Goal: Check status: Check status

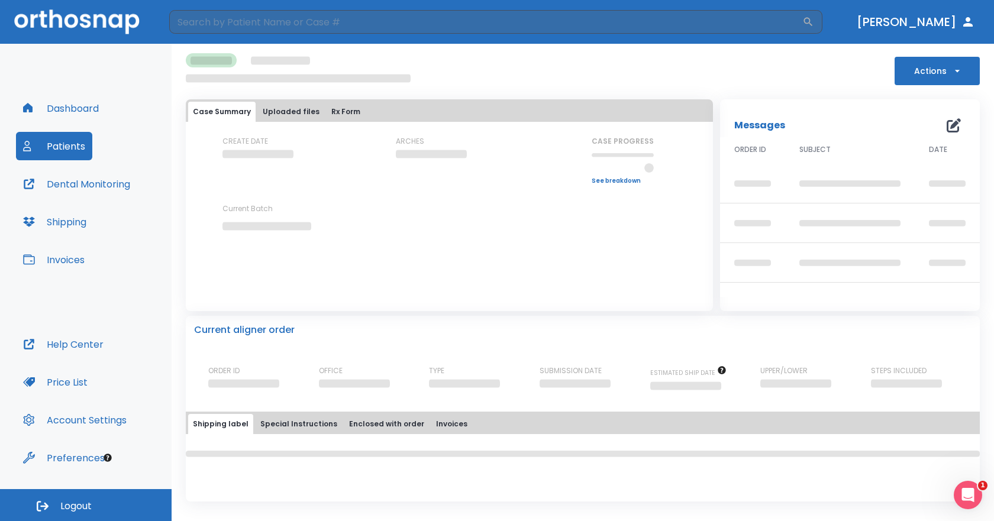
click at [83, 109] on button "Dashboard" at bounding box center [61, 108] width 90 height 28
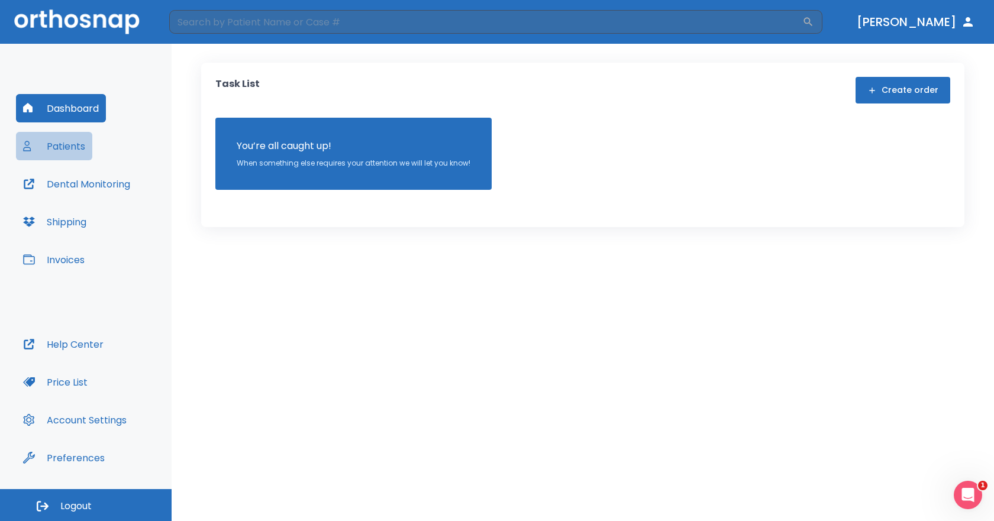
click at [64, 144] on button "Patients" at bounding box center [54, 146] width 76 height 28
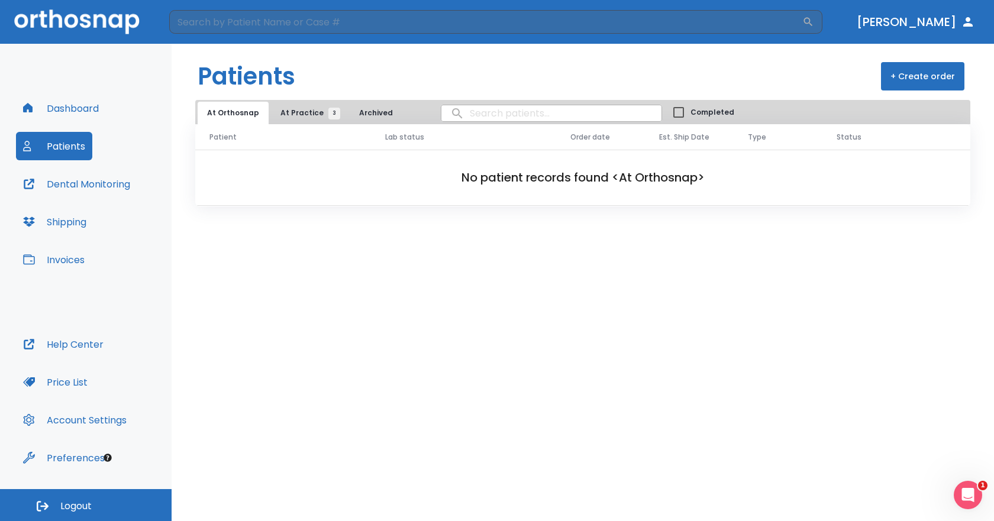
click at [295, 112] on span "At Practice 3" at bounding box center [307, 113] width 54 height 11
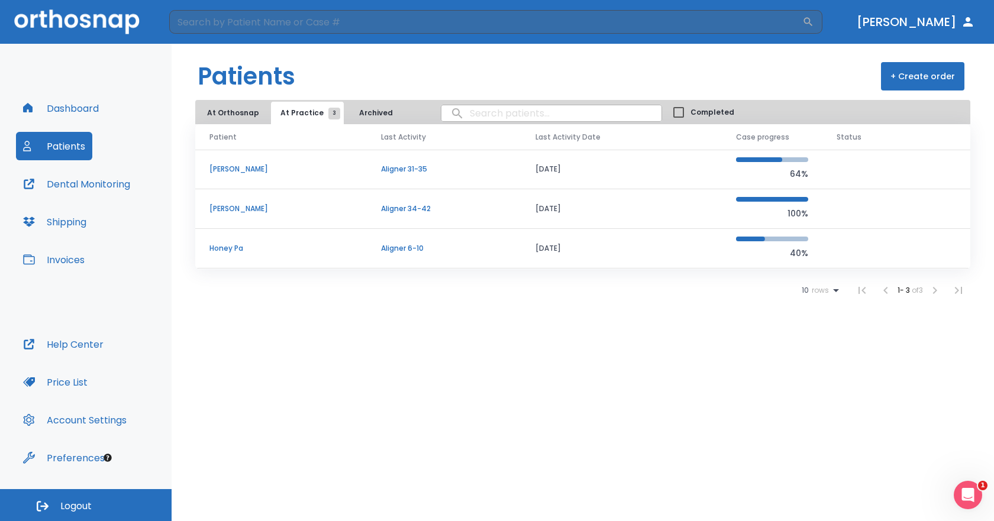
click at [245, 205] on p "[PERSON_NAME]" at bounding box center [280, 208] width 143 height 11
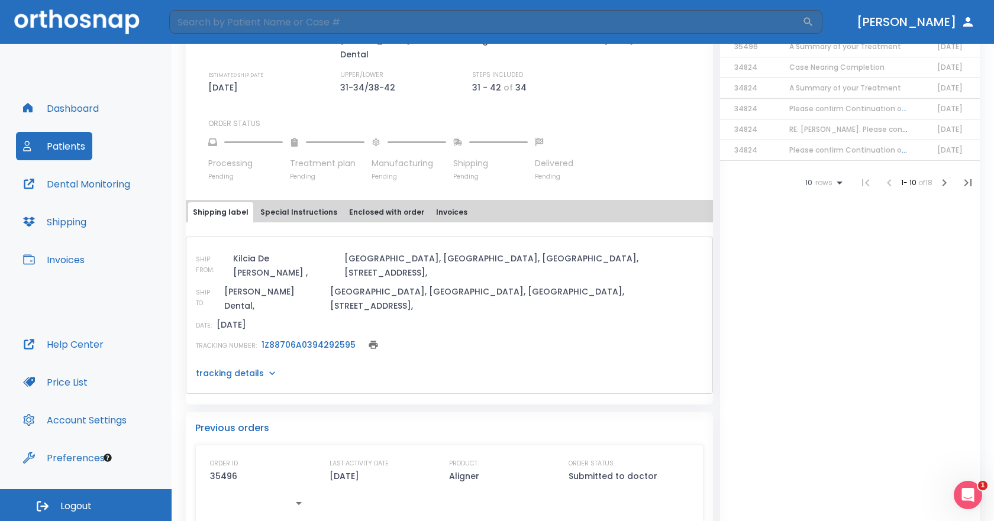
scroll to position [414, 0]
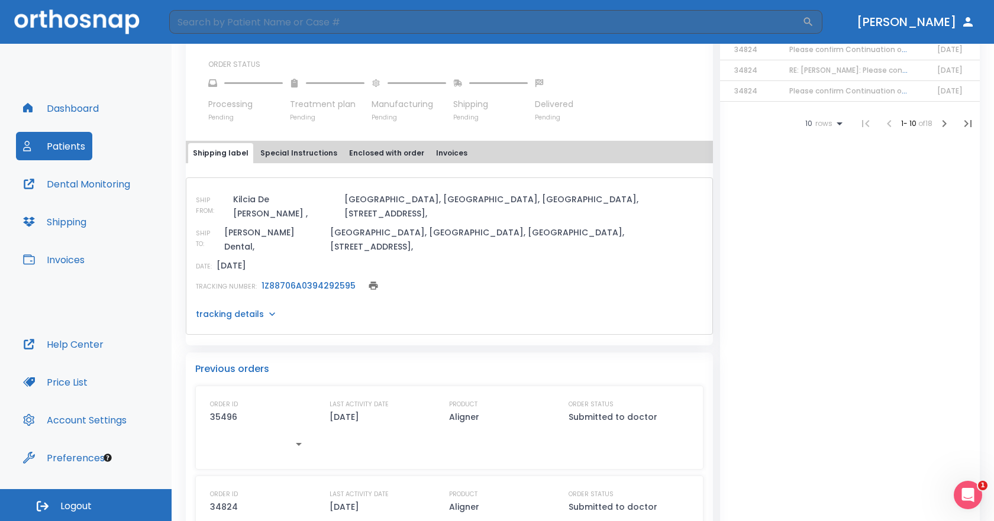
click at [299, 280] on link "1Z88706A0394292595" at bounding box center [308, 286] width 94 height 12
